Goal: Find specific page/section: Find specific page/section

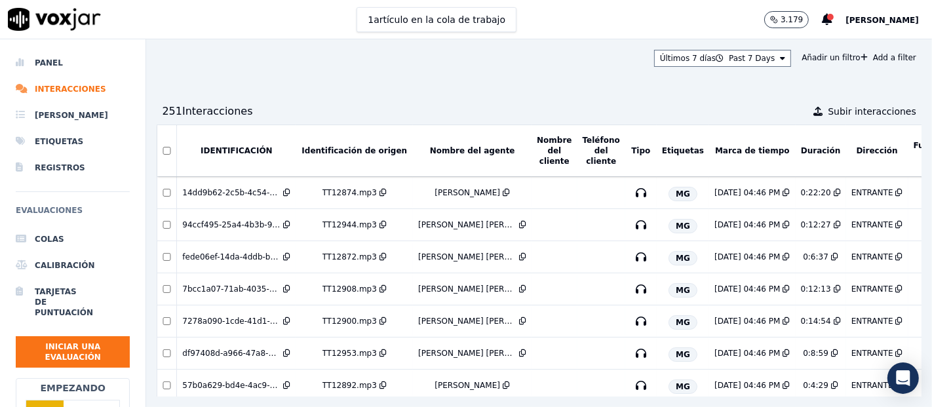
click at [352, 147] on font "Identificación de origen" at bounding box center [353, 150] width 105 height 9
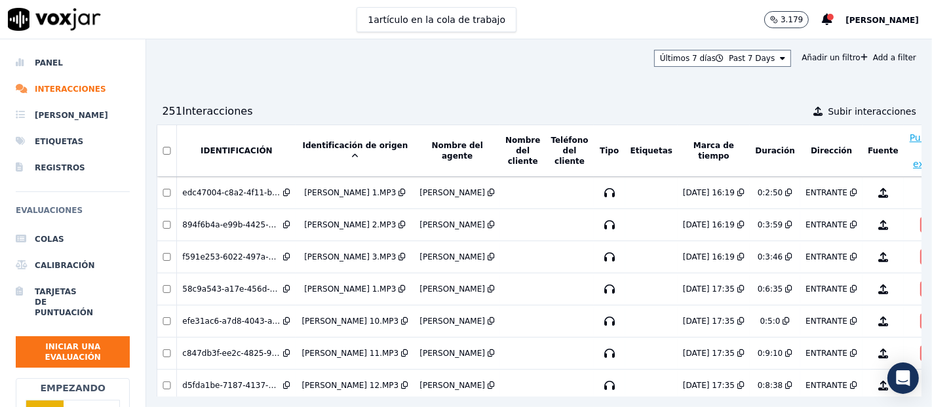
click at [360, 150] on font "Identificación de origen" at bounding box center [354, 145] width 105 height 9
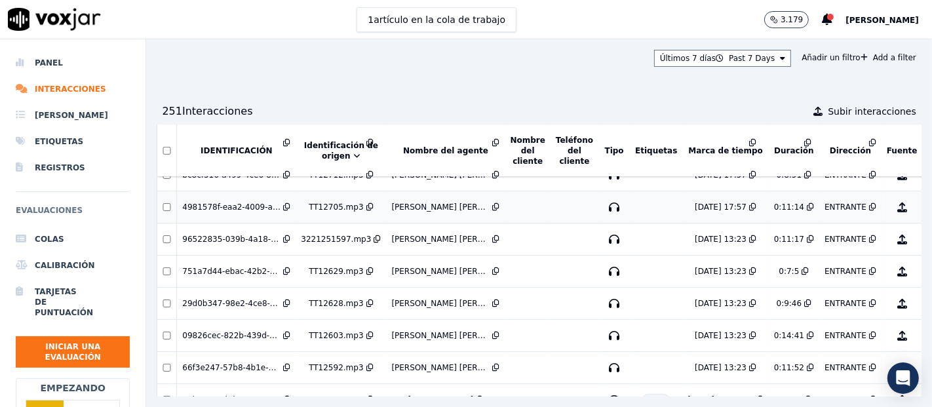
scroll to position [831, 0]
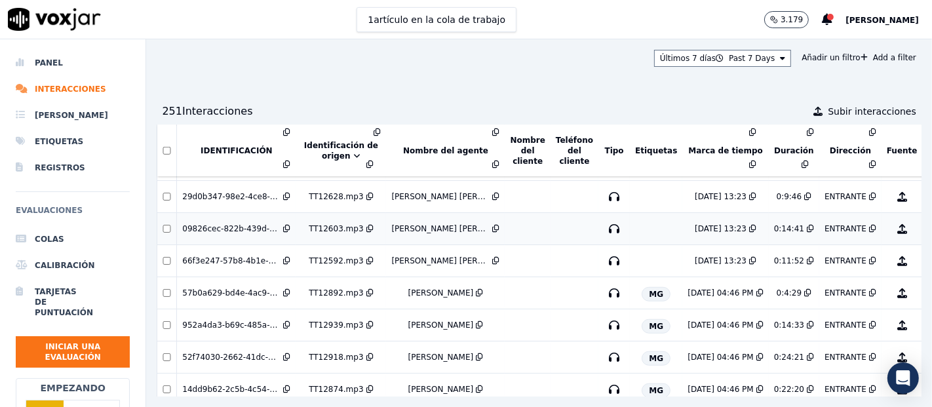
click at [328, 224] on font "TT12603.mp3" at bounding box center [336, 228] width 54 height 9
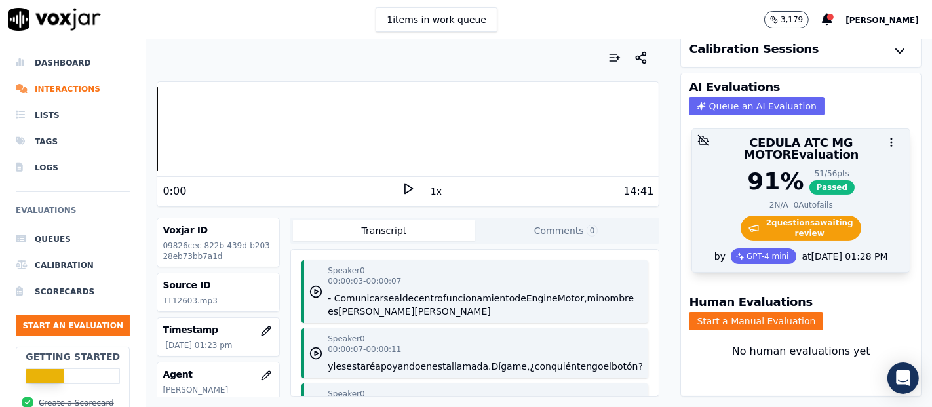
scroll to position [64, 0]
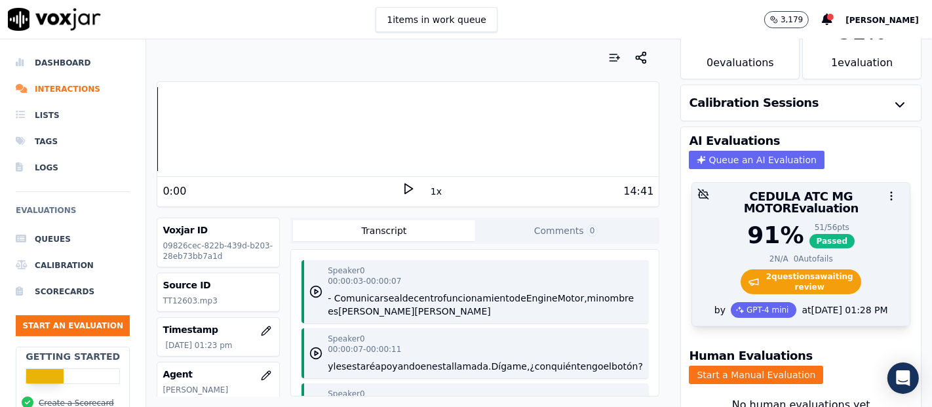
click at [812, 183] on div at bounding box center [801, 196] width 218 height 26
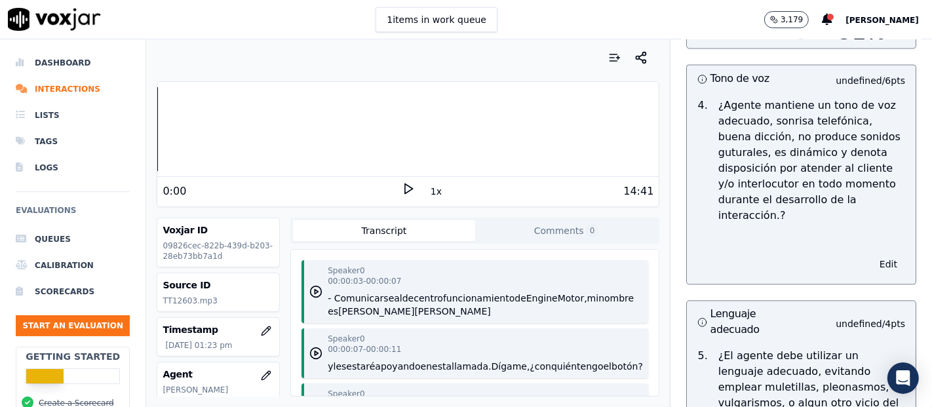
scroll to position [2547, 0]
click at [835, 317] on p "undefined / 4 pts" at bounding box center [869, 323] width 69 height 13
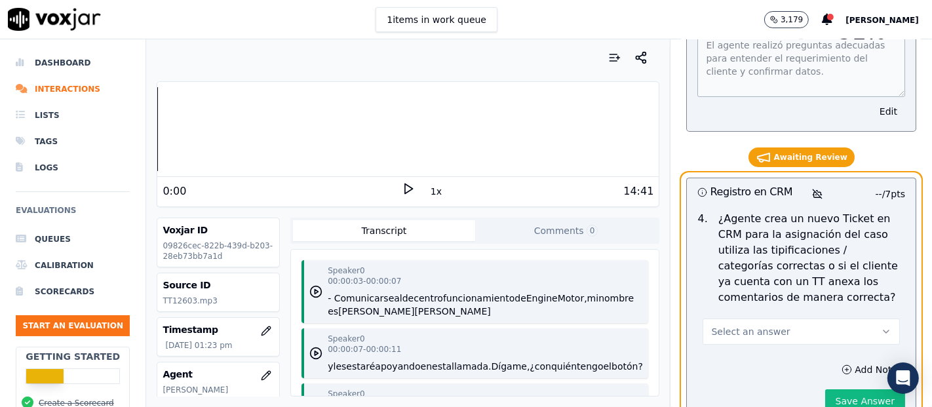
scroll to position [4367, 0]
